Goal: Task Accomplishment & Management: Use online tool/utility

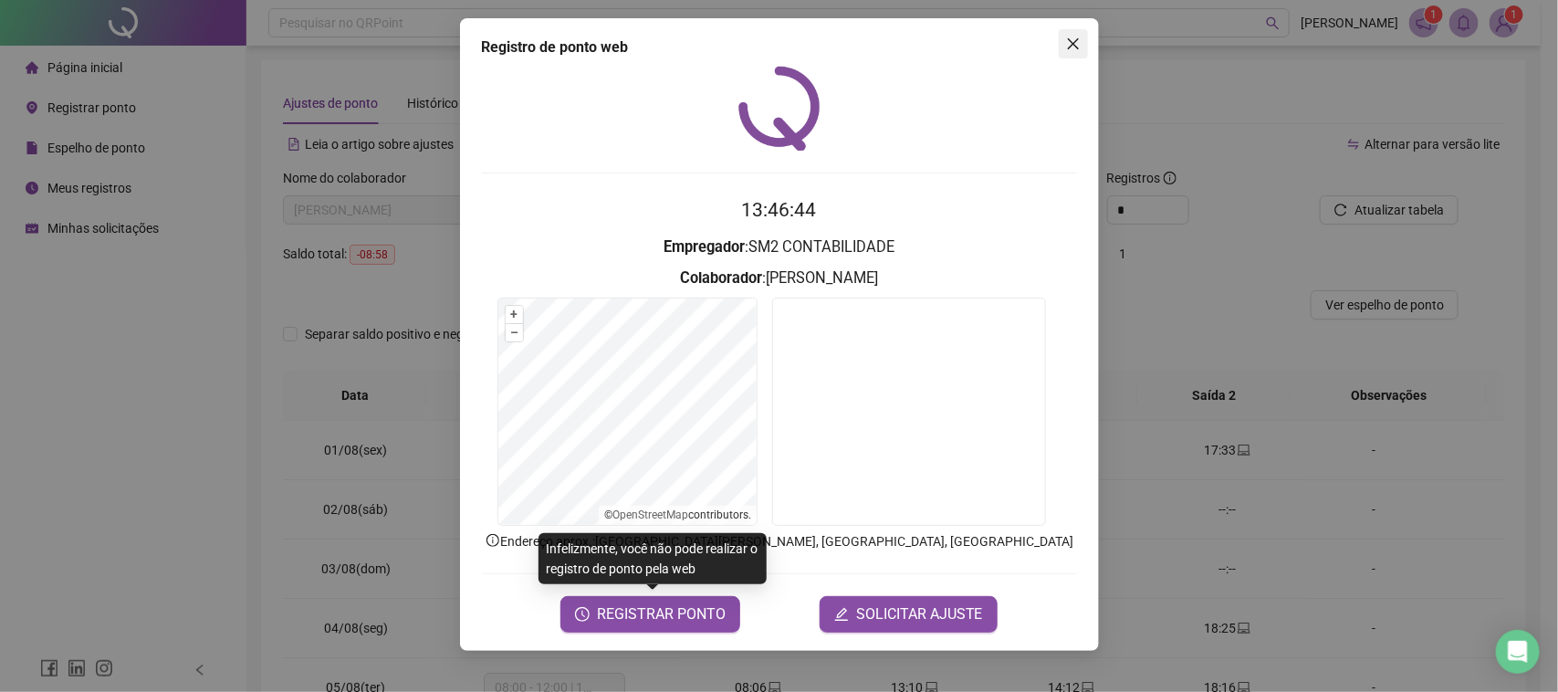
click at [1076, 48] on icon "close" at bounding box center [1073, 44] width 15 height 15
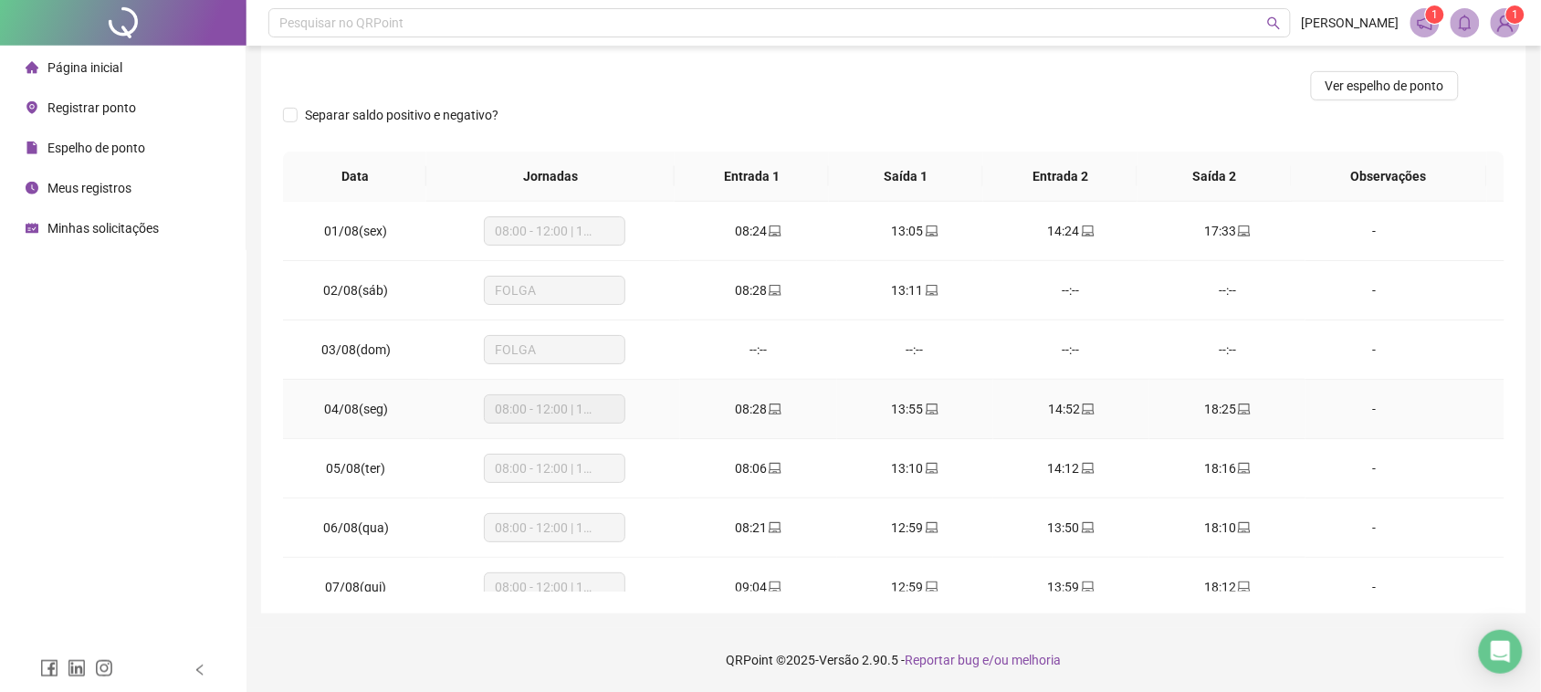
scroll to position [681, 0]
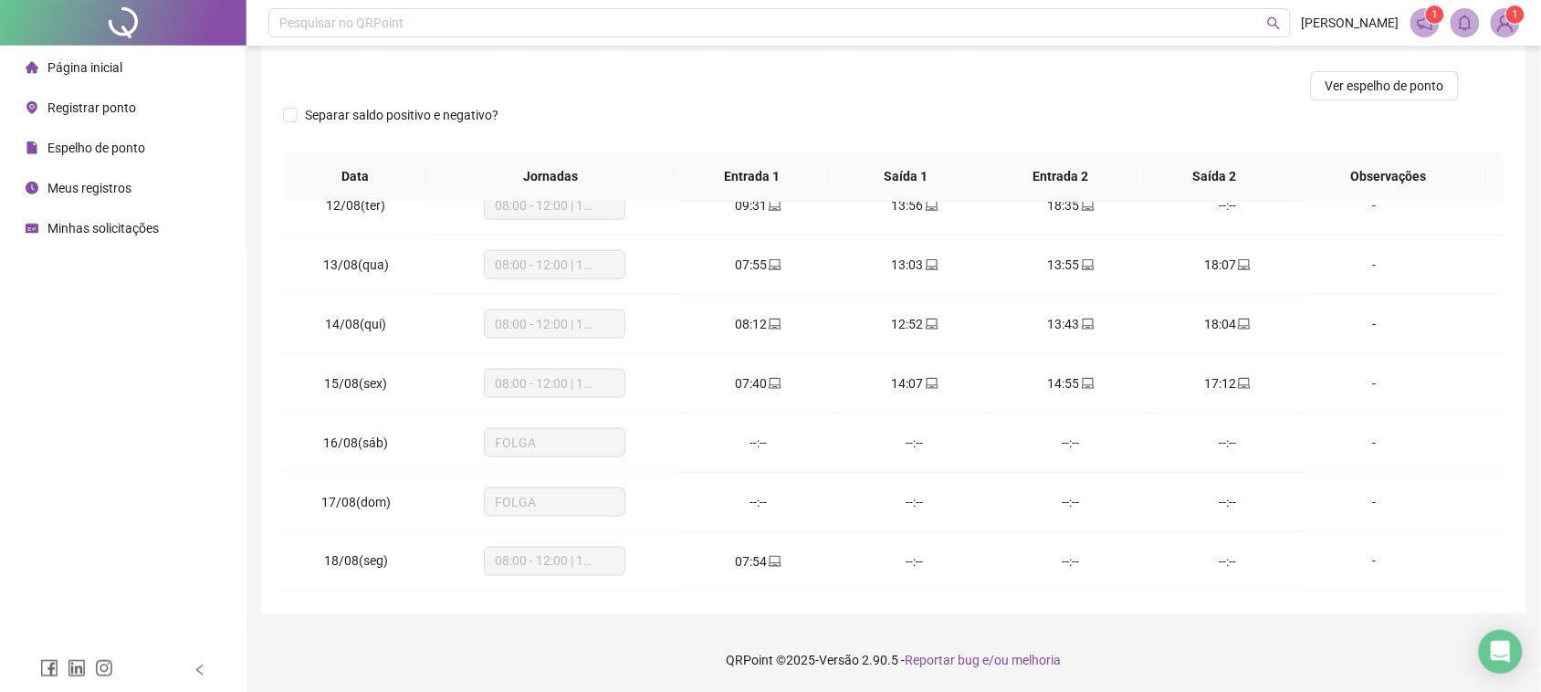
click at [74, 67] on span "Página inicial" at bounding box center [84, 67] width 75 height 15
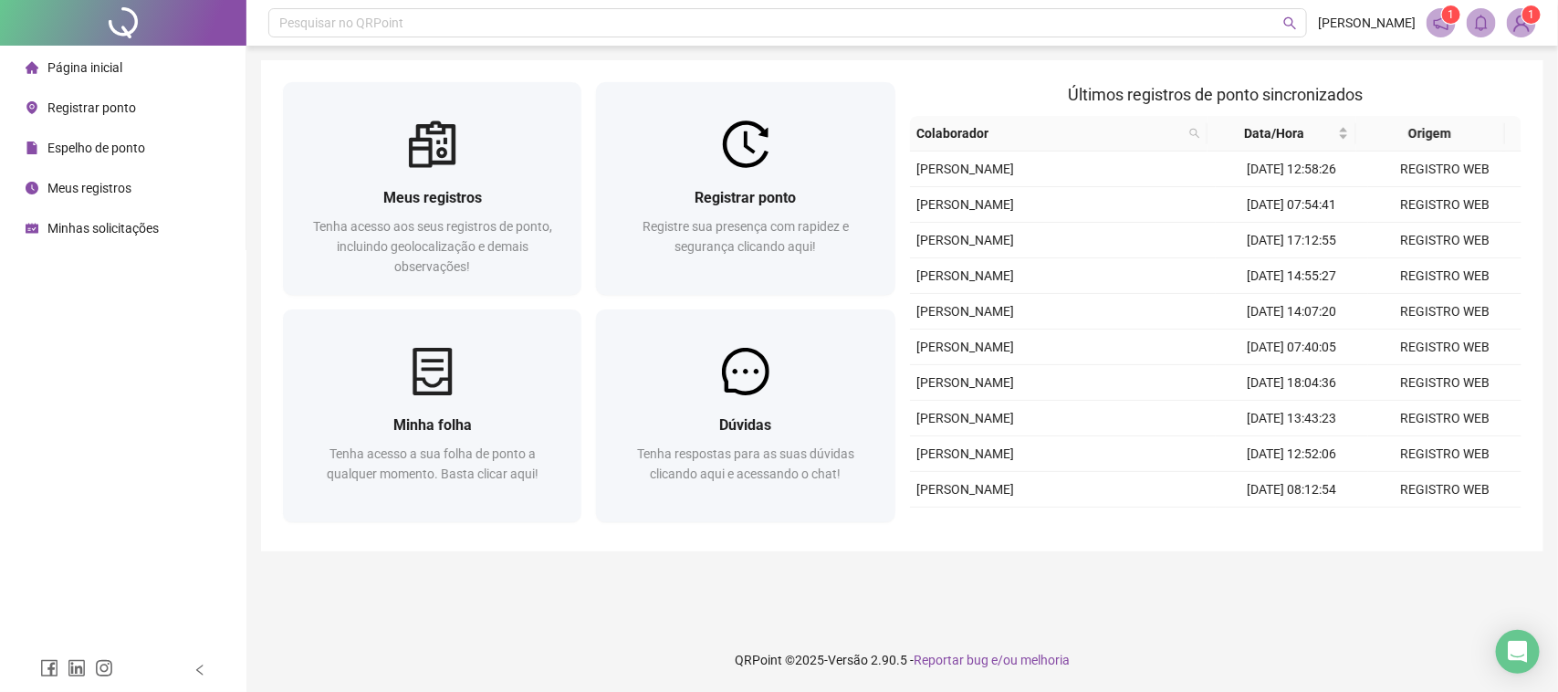
click at [84, 111] on span "Registrar ponto" at bounding box center [91, 107] width 89 height 15
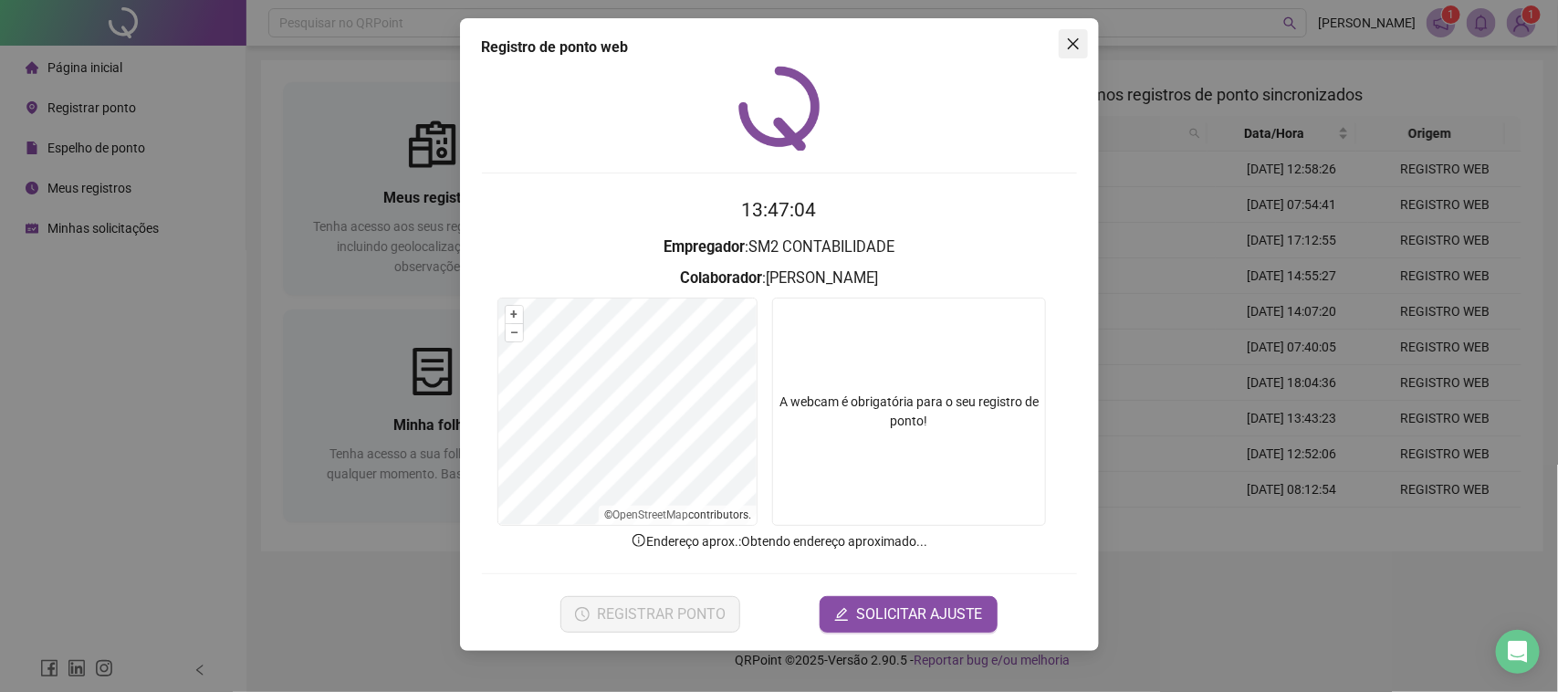
click at [1064, 42] on span "Close" at bounding box center [1073, 44] width 29 height 15
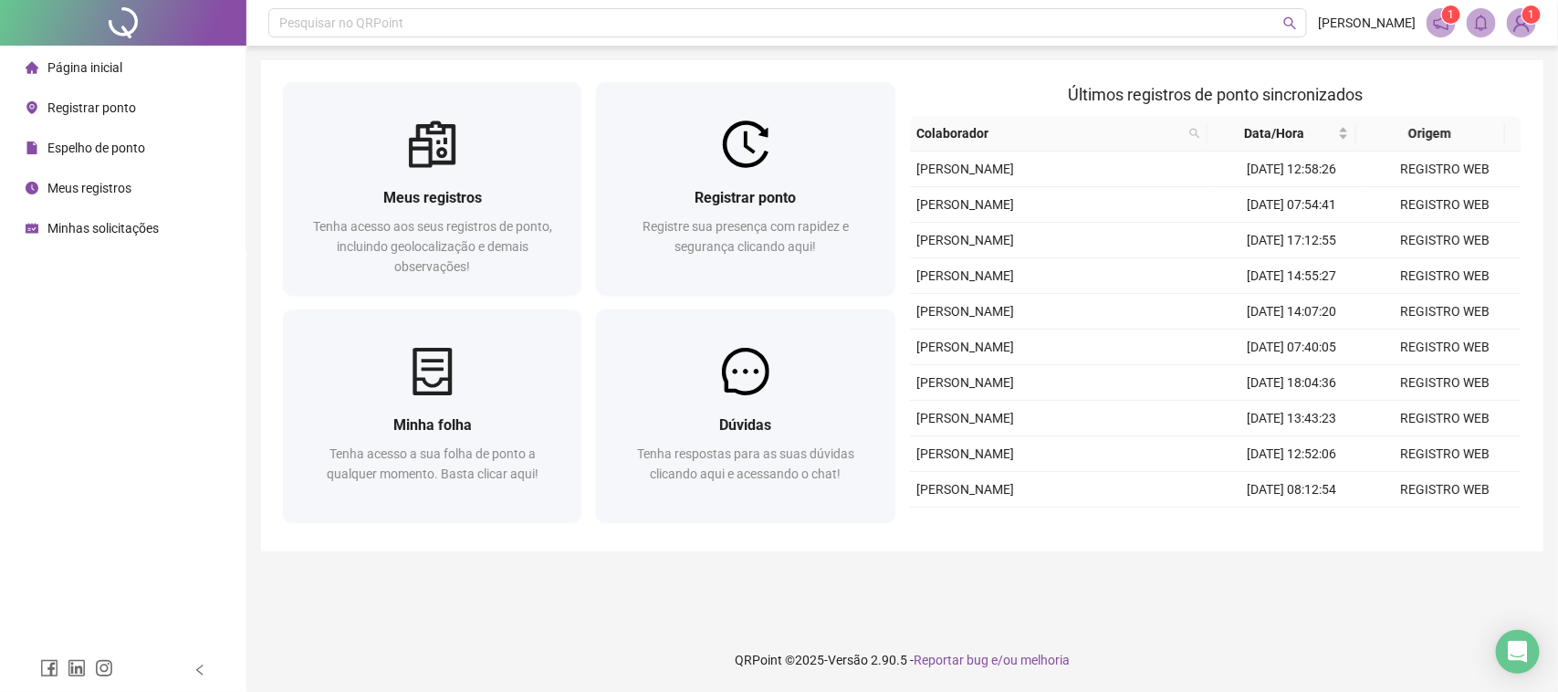
click at [73, 153] on span "Espelho de ponto" at bounding box center [96, 148] width 98 height 15
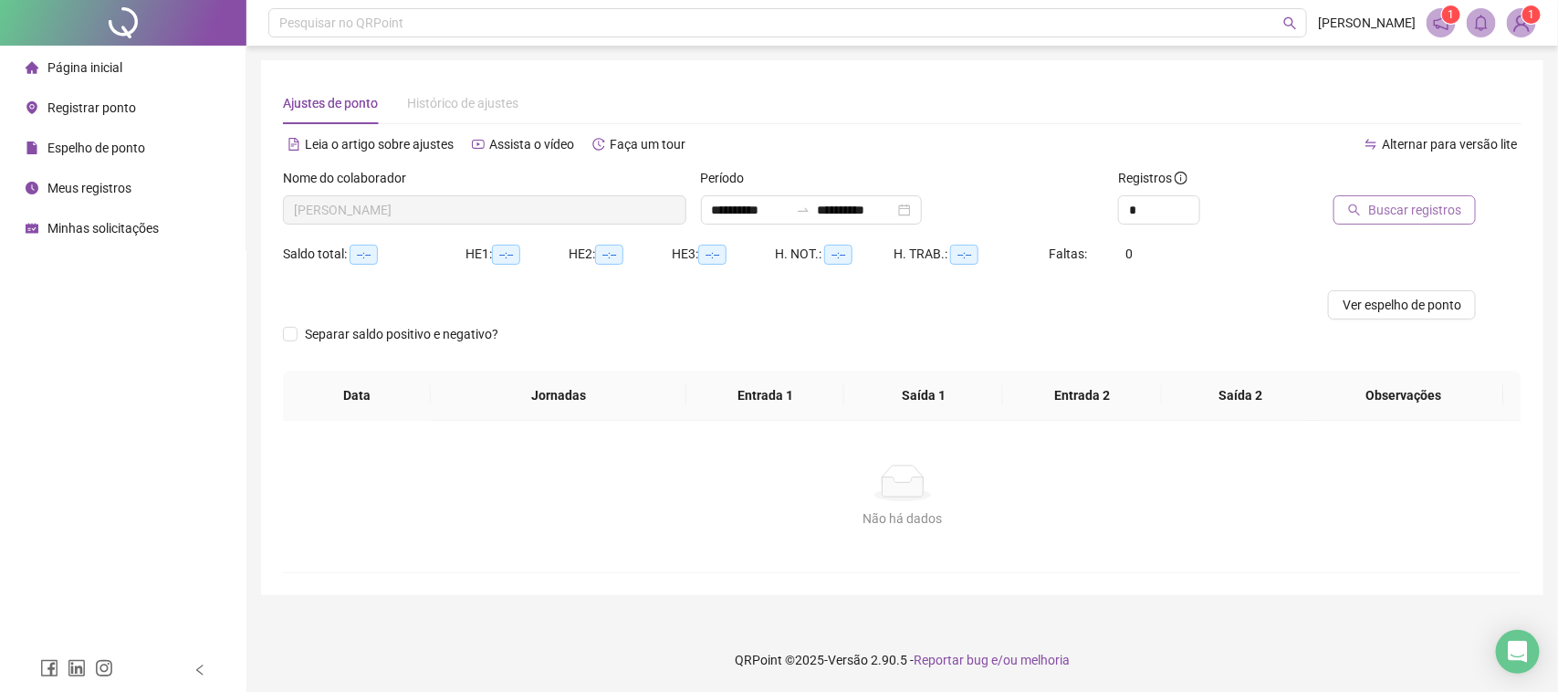
click at [1459, 213] on span "Buscar registros" at bounding box center [1415, 210] width 93 height 20
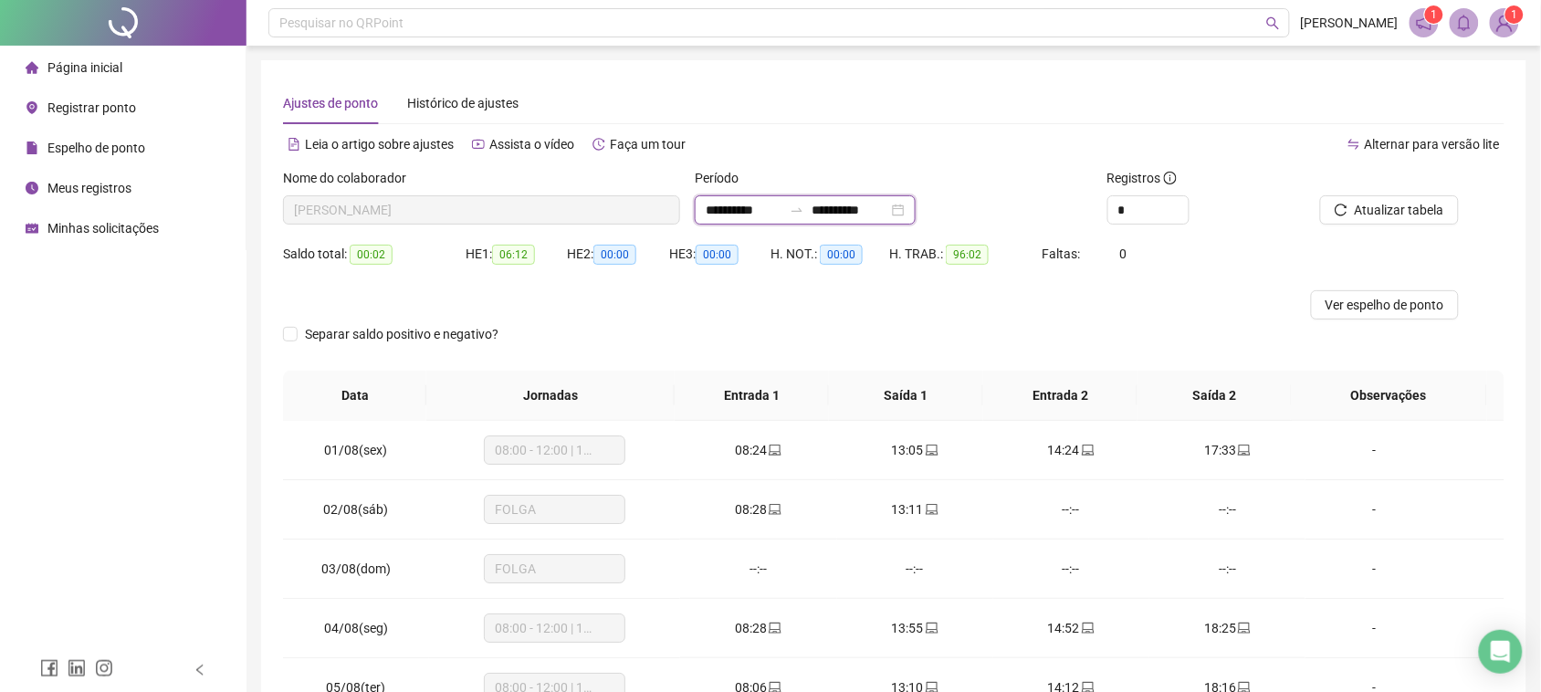
click at [865, 211] on input "**********" at bounding box center [850, 210] width 77 height 20
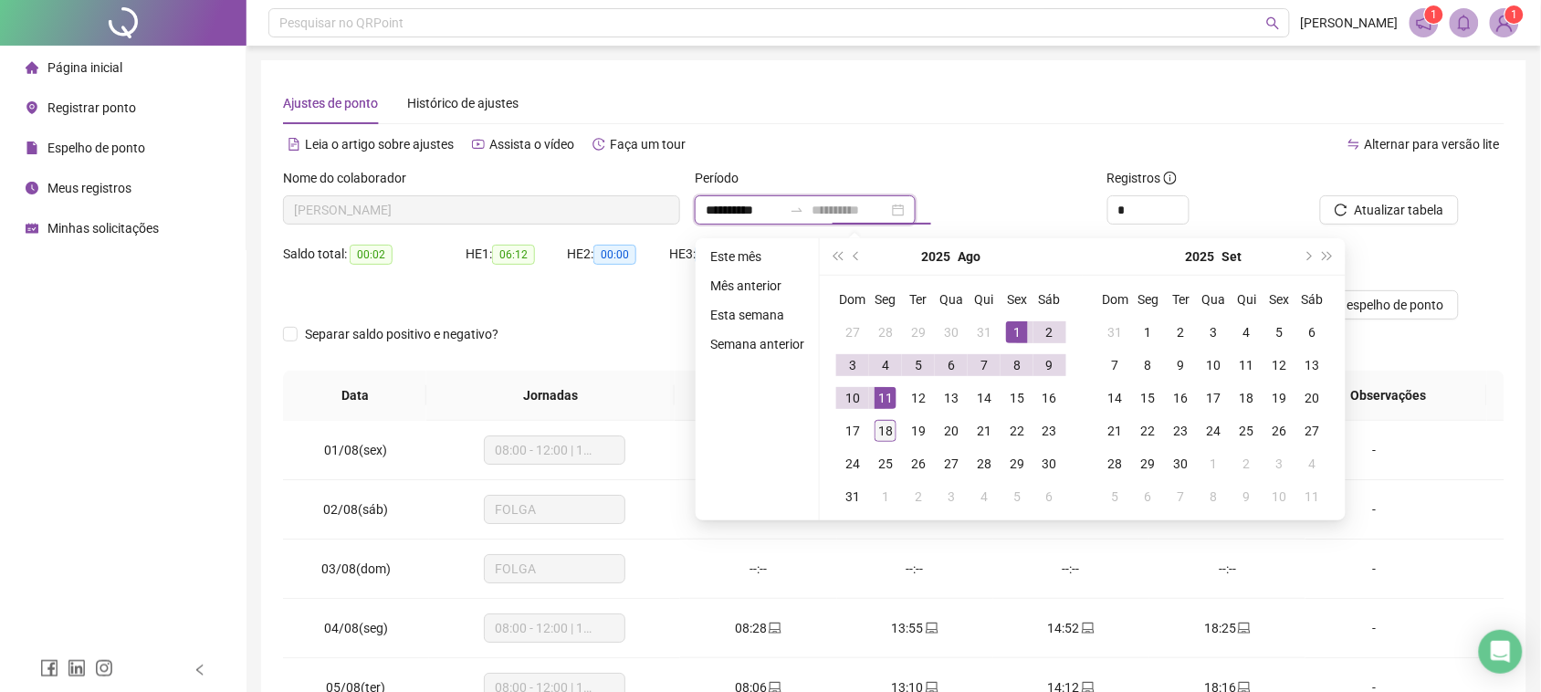
type input "**********"
click at [891, 430] on div "18" at bounding box center [886, 431] width 22 height 22
type input "**********"
click at [1050, 110] on div "Ajustes de ponto Histórico de ajustes" at bounding box center [894, 103] width 1222 height 42
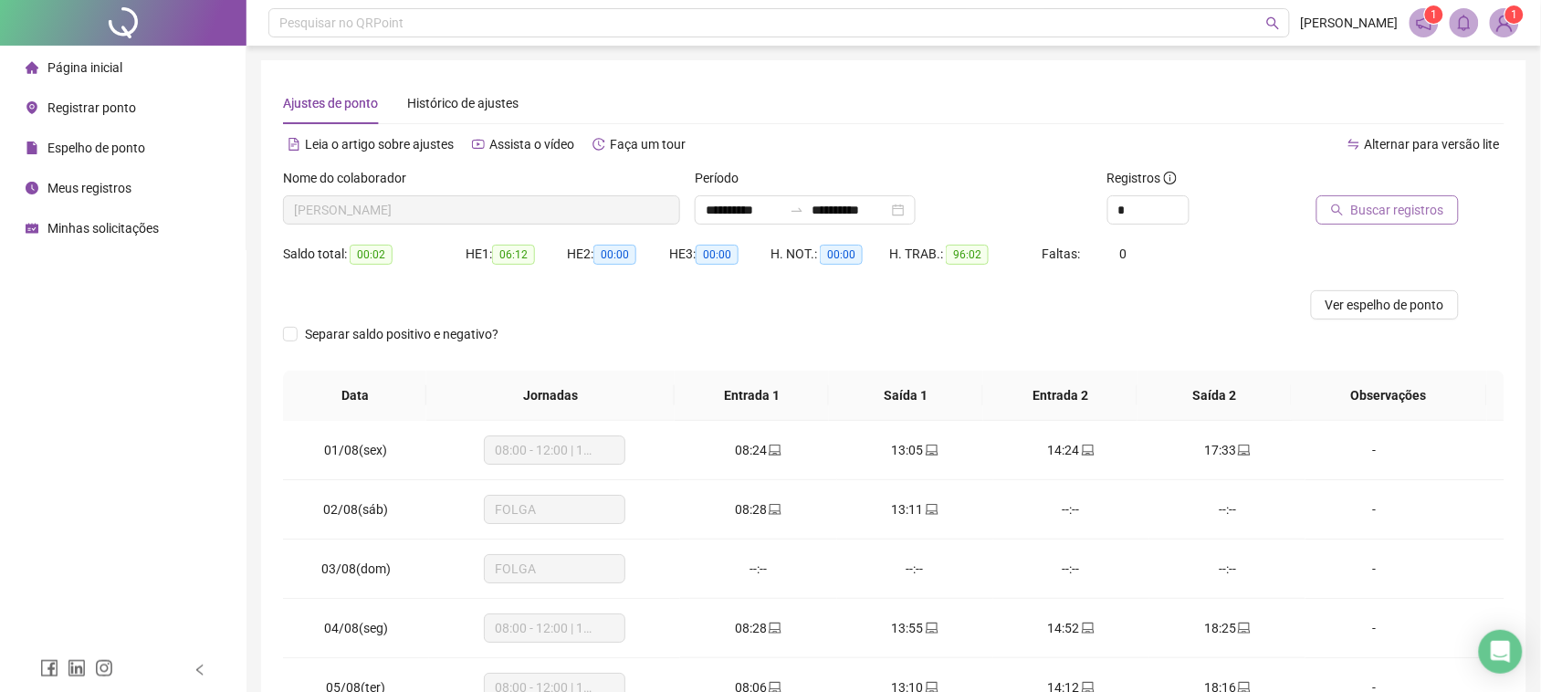
click at [1375, 211] on span "Buscar registros" at bounding box center [1397, 210] width 93 height 20
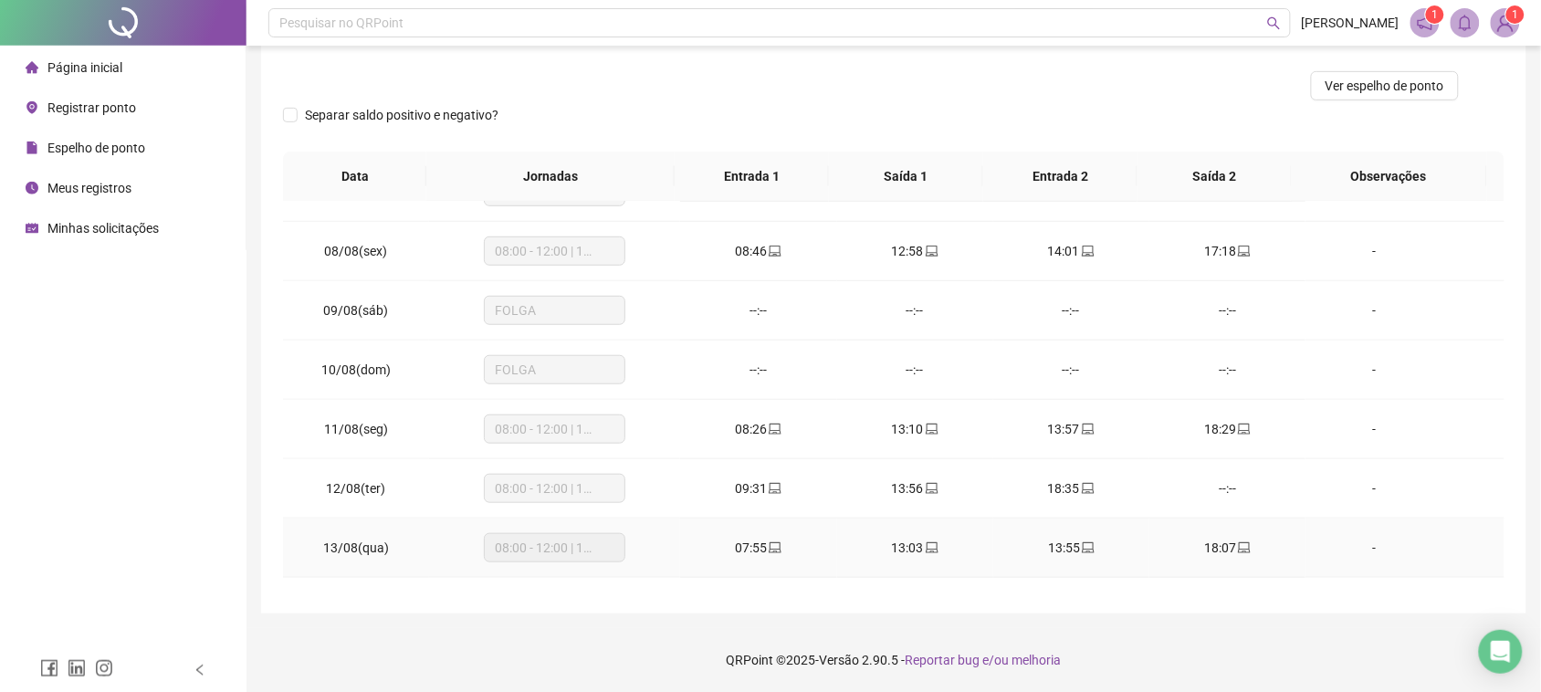
scroll to position [681, 0]
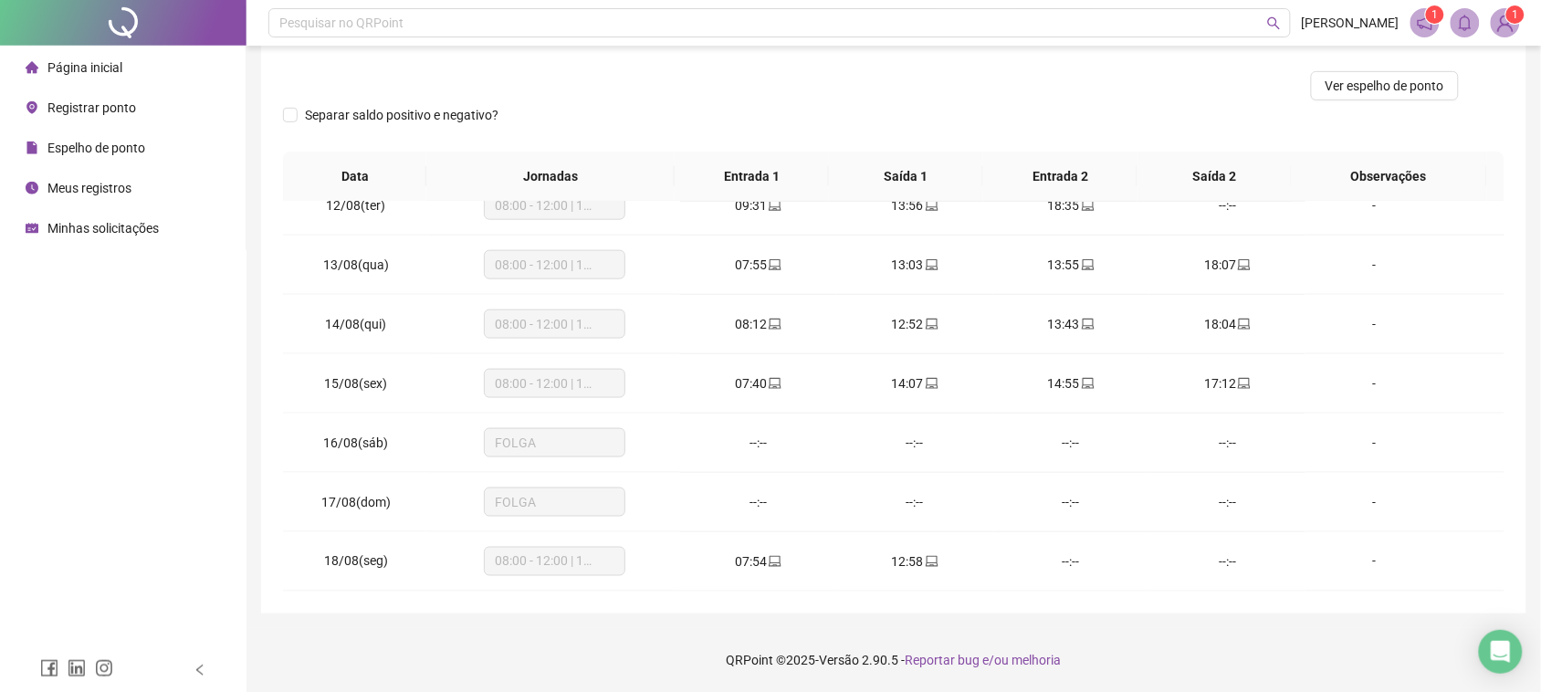
click at [79, 108] on span "Registrar ponto" at bounding box center [91, 107] width 89 height 15
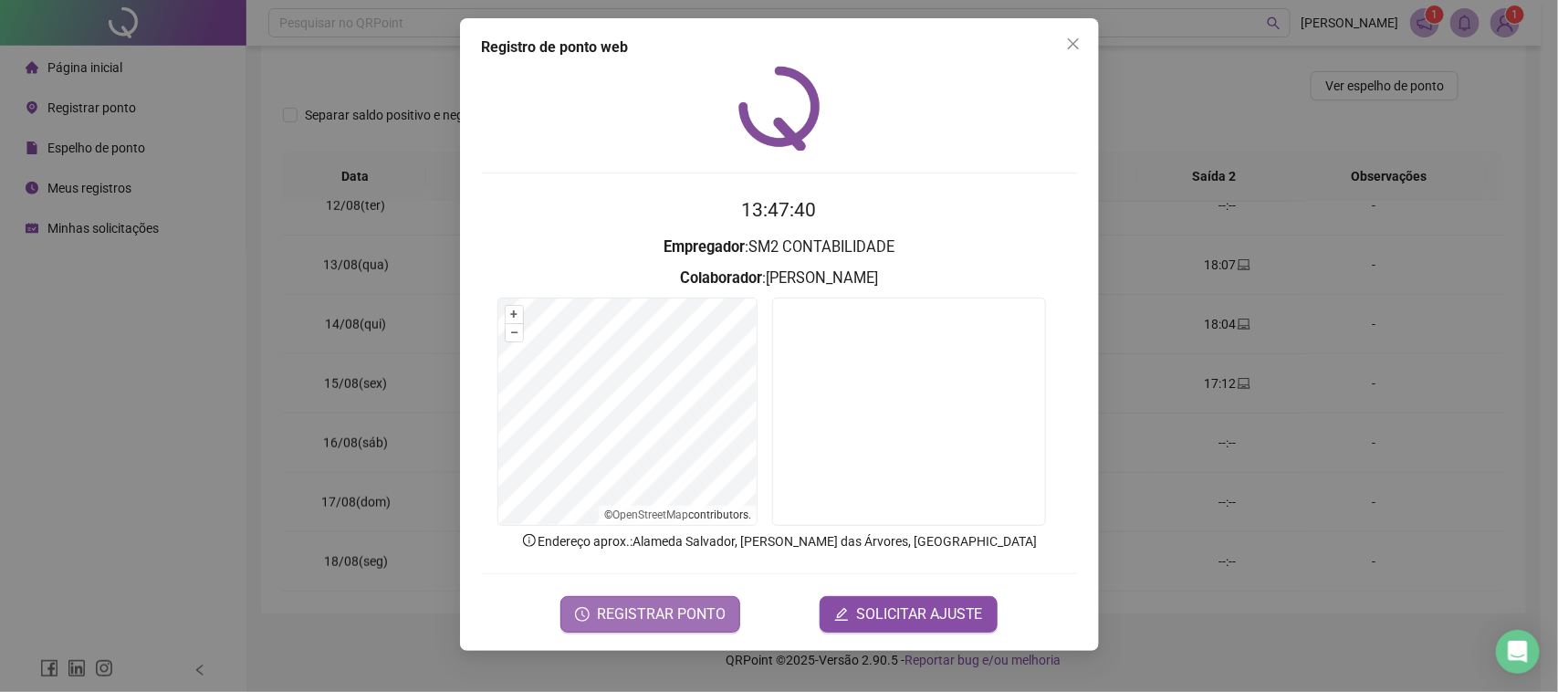
click at [639, 625] on button "REGISTRAR PONTO" at bounding box center [651, 614] width 180 height 37
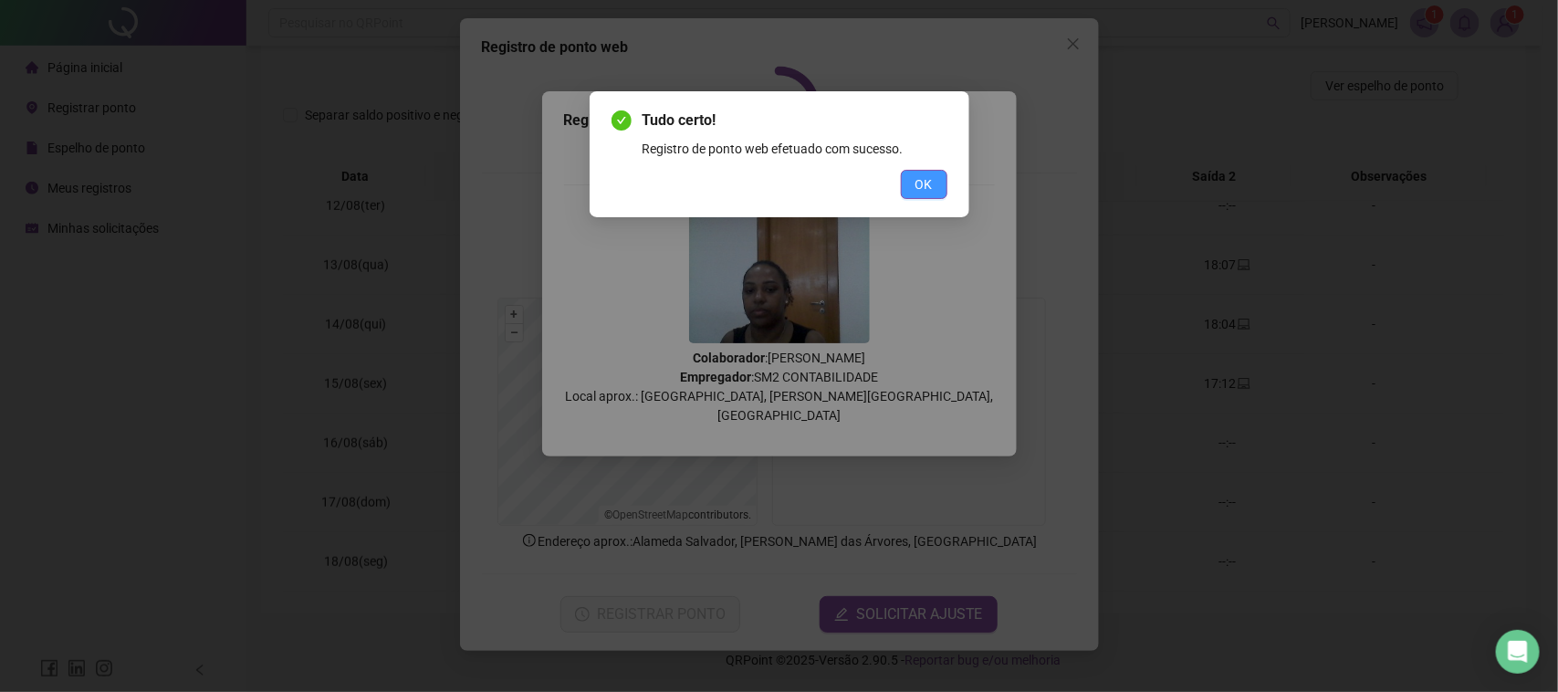
click at [931, 174] on span "OK" at bounding box center [924, 184] width 17 height 20
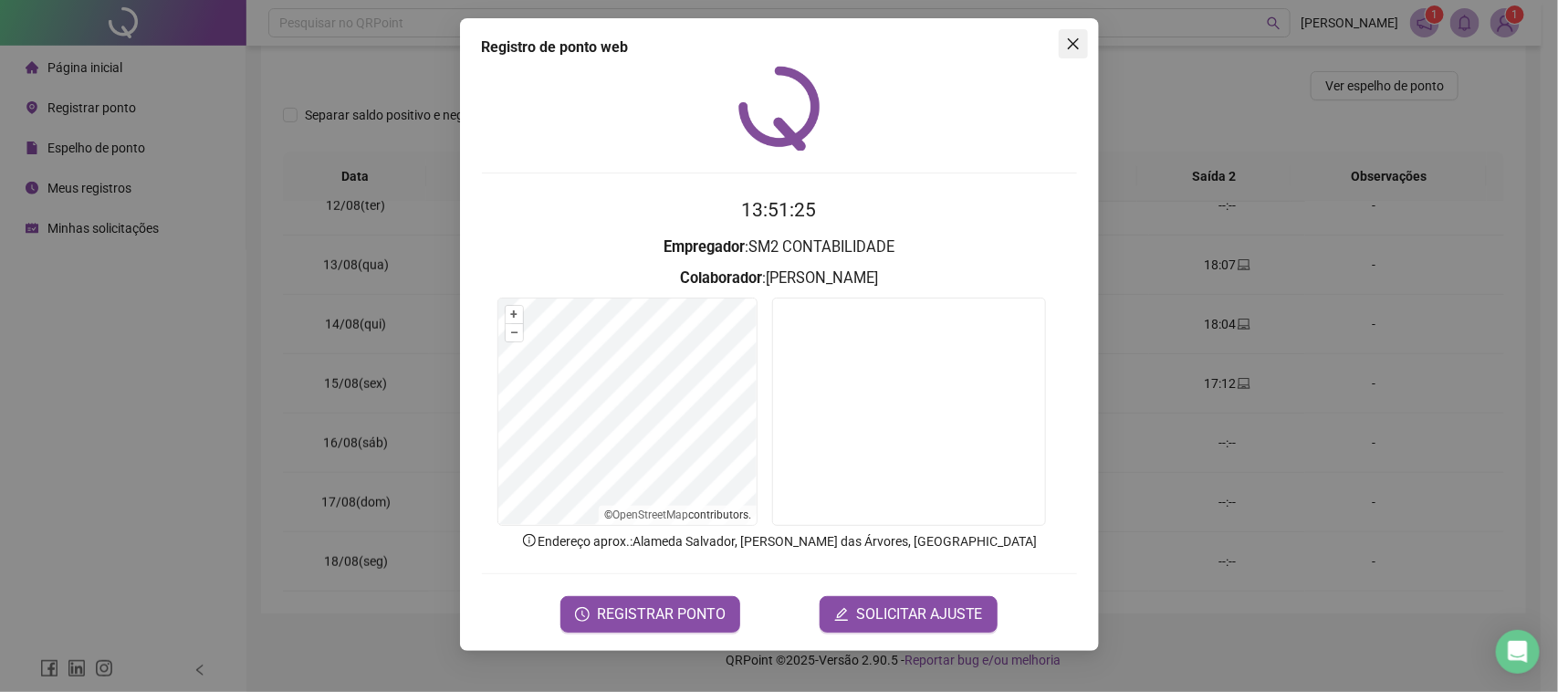
click at [1061, 43] on span "Close" at bounding box center [1073, 44] width 29 height 15
